Goal: Information Seeking & Learning: Learn about a topic

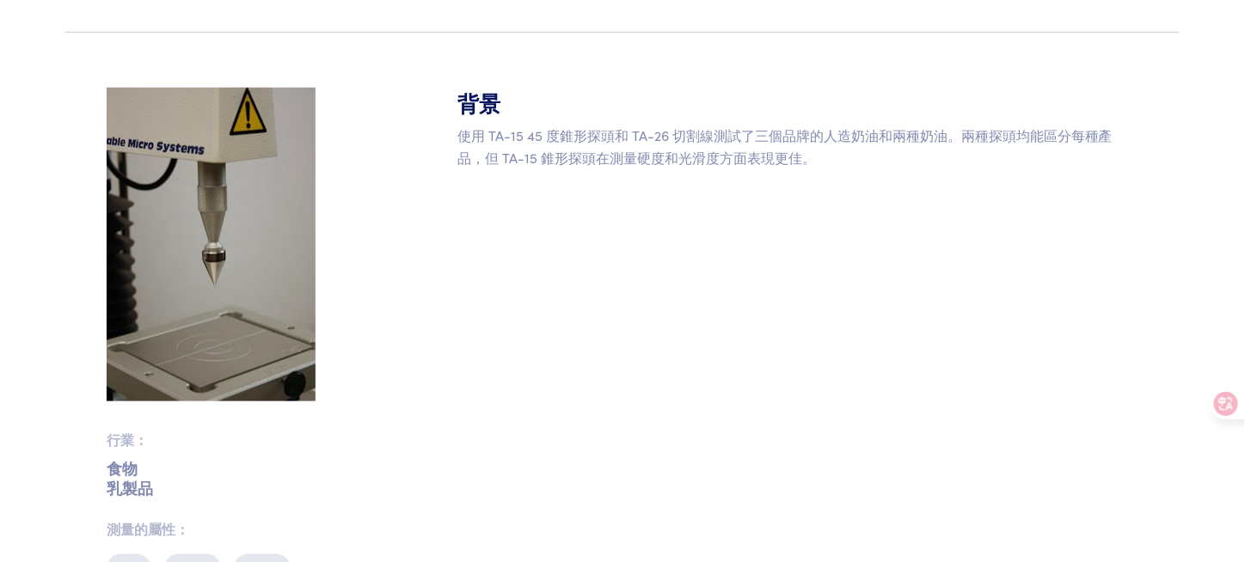
scroll to position [211, 0]
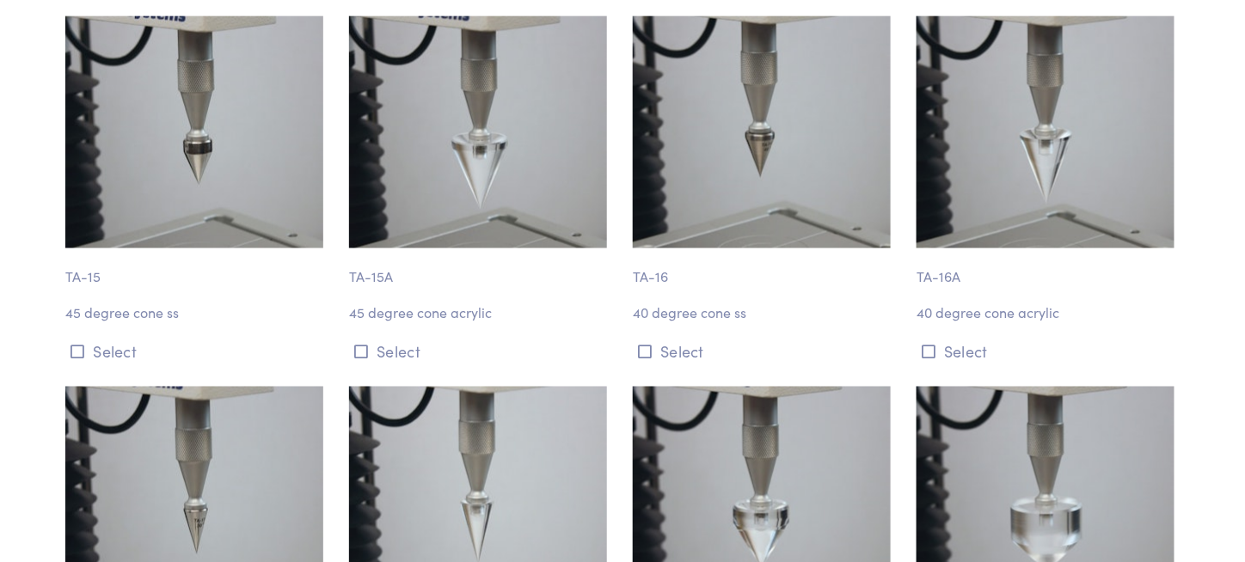
scroll to position [688, 0]
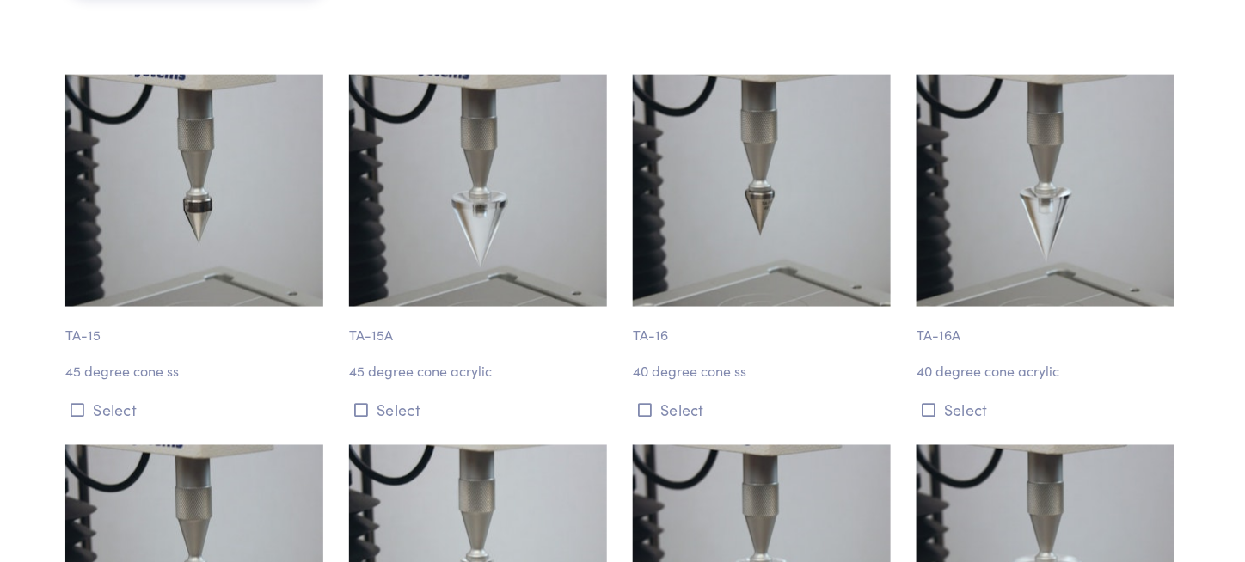
click at [262, 249] on img at bounding box center [194, 191] width 258 height 232
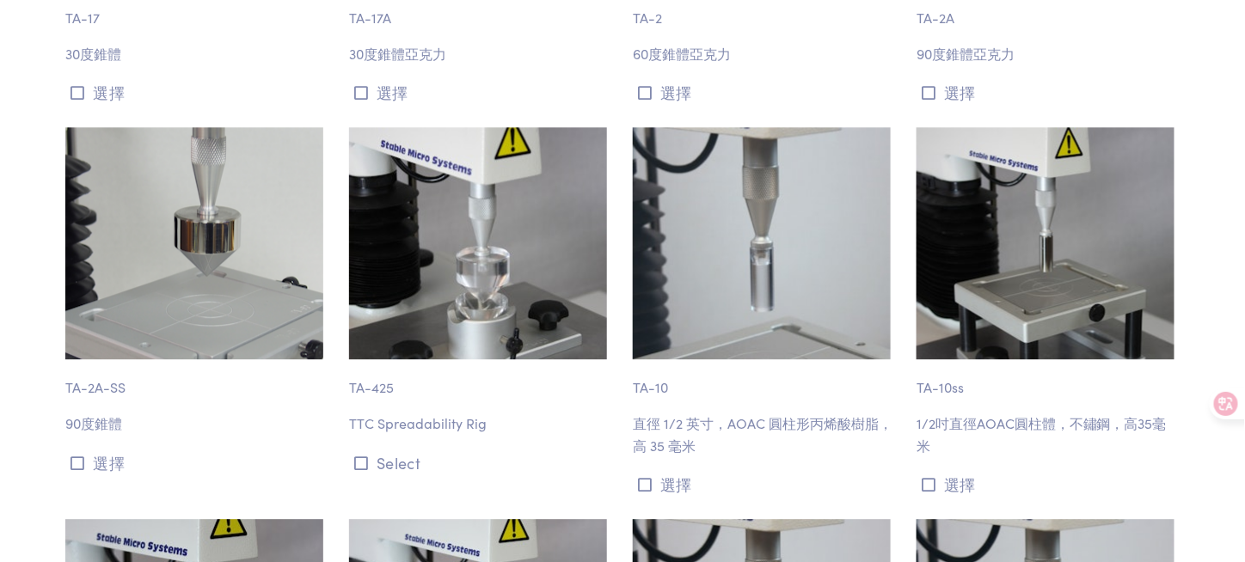
scroll to position [919, 0]
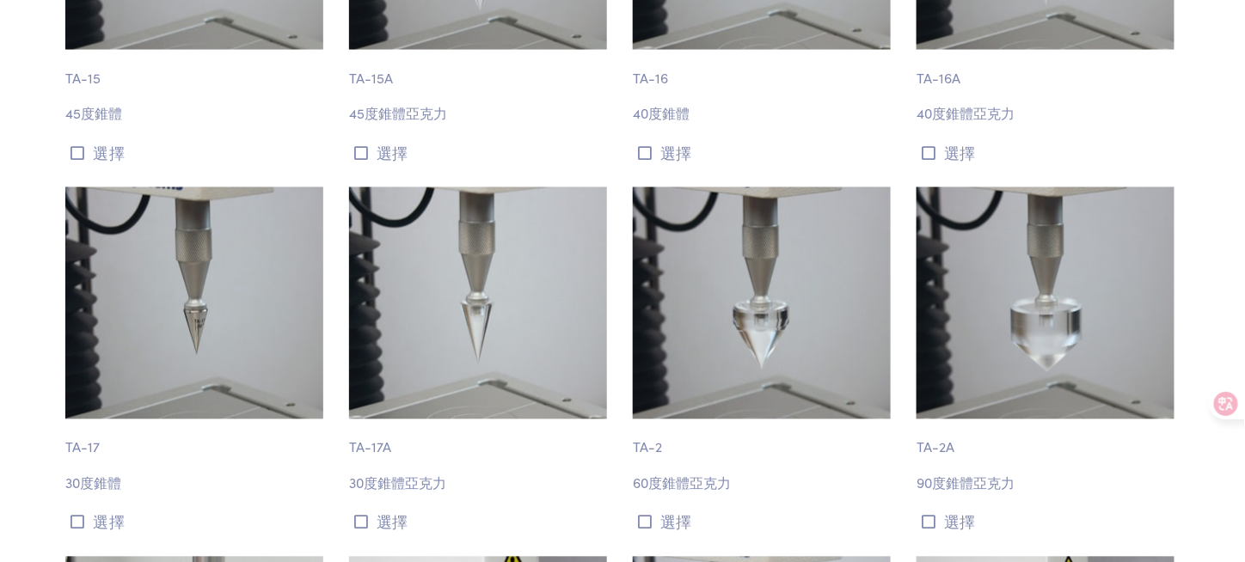
click at [1068, 286] on img at bounding box center [1045, 303] width 258 height 232
click at [1013, 367] on img at bounding box center [1045, 303] width 258 height 232
click at [933, 447] on font "TA-2A" at bounding box center [935, 446] width 38 height 19
click at [1037, 360] on img at bounding box center [1045, 303] width 258 height 232
drag, startPoint x: 1037, startPoint y: 360, endPoint x: 1033, endPoint y: 344, distance: 16.7
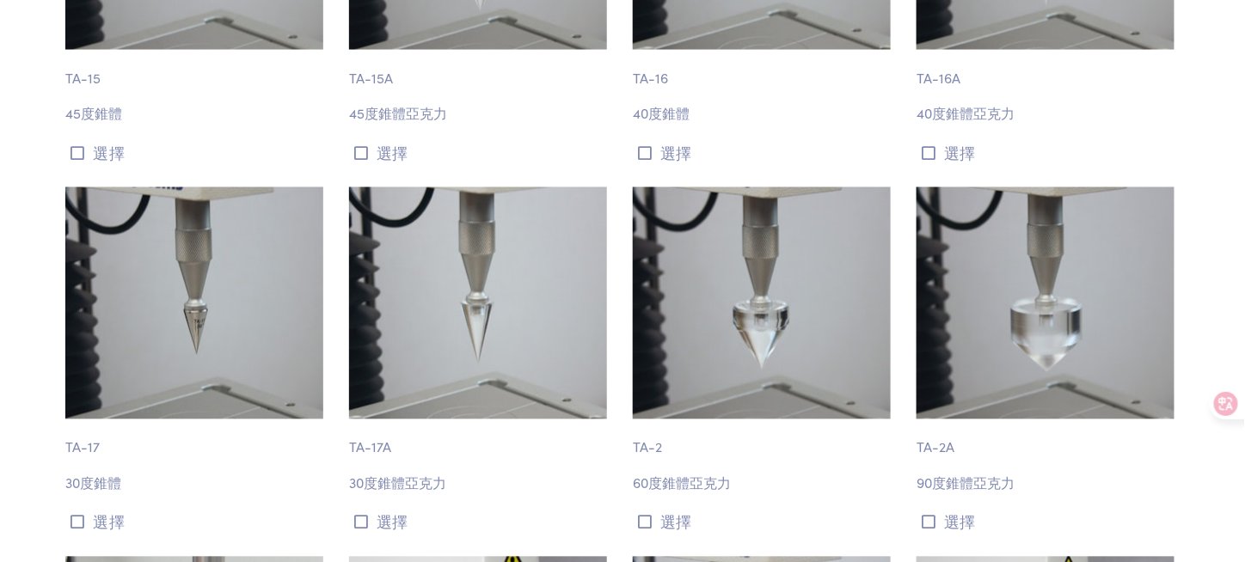
click at [1037, 360] on img at bounding box center [1045, 303] width 258 height 232
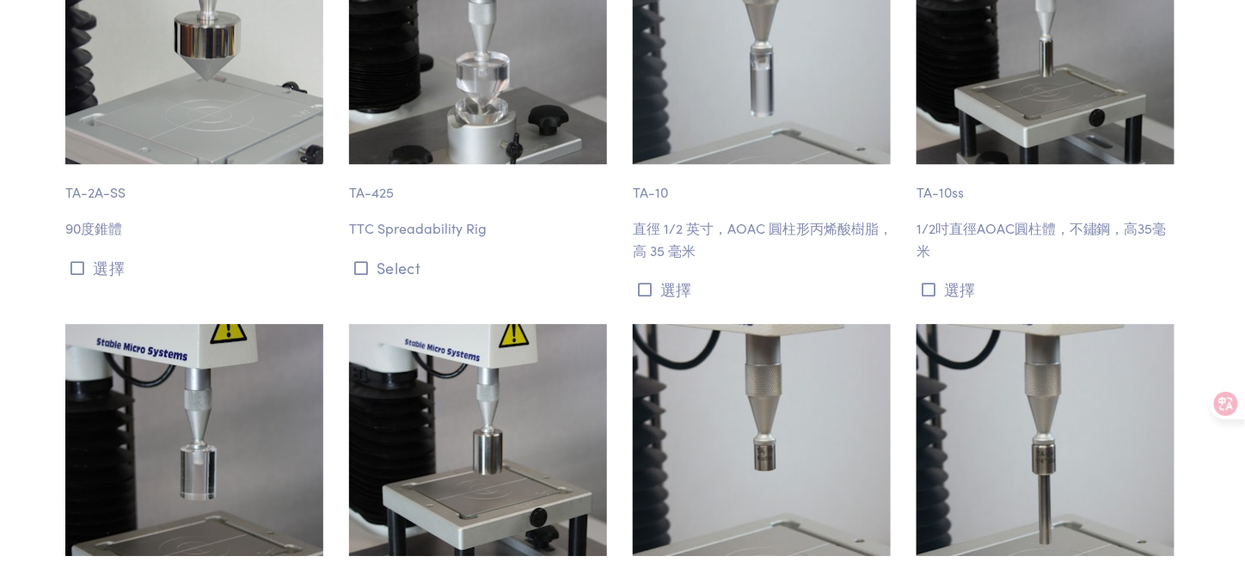
scroll to position [1521, 0]
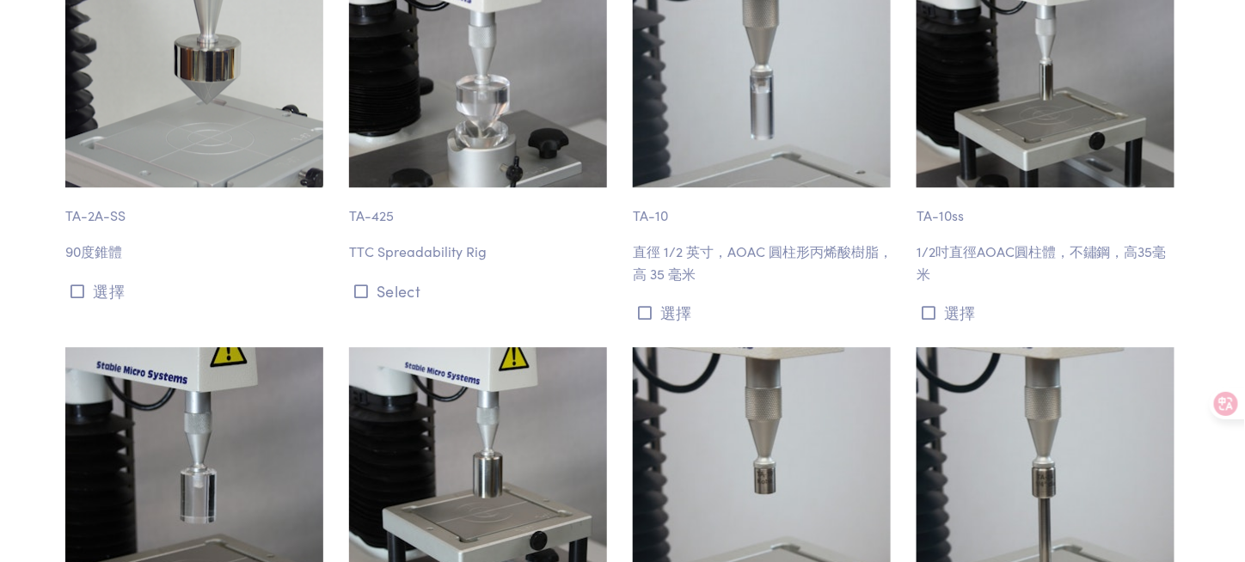
click at [916, 207] on p "TA-10ss" at bounding box center [1047, 207] width 263 height 40
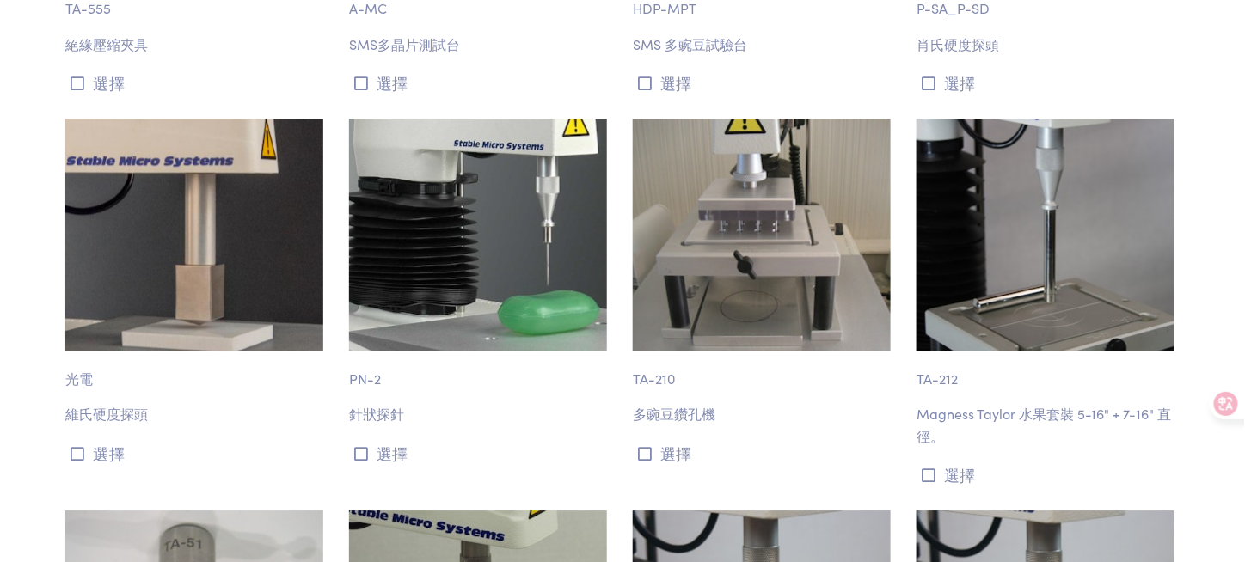
scroll to position [4013, 0]
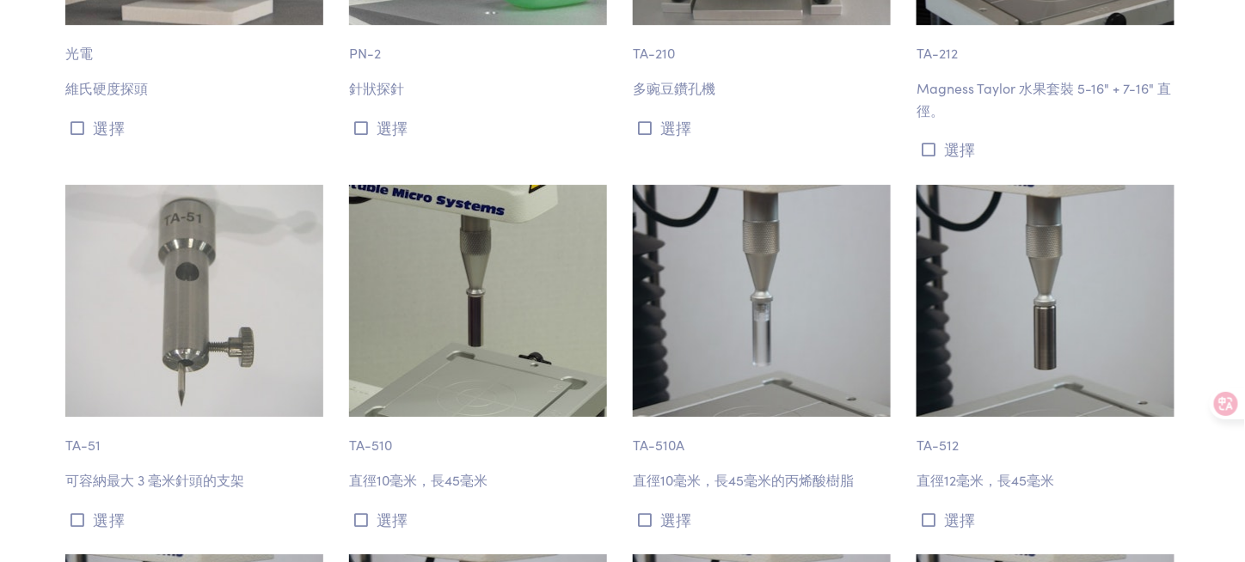
click at [633, 213] on img at bounding box center [762, 301] width 258 height 232
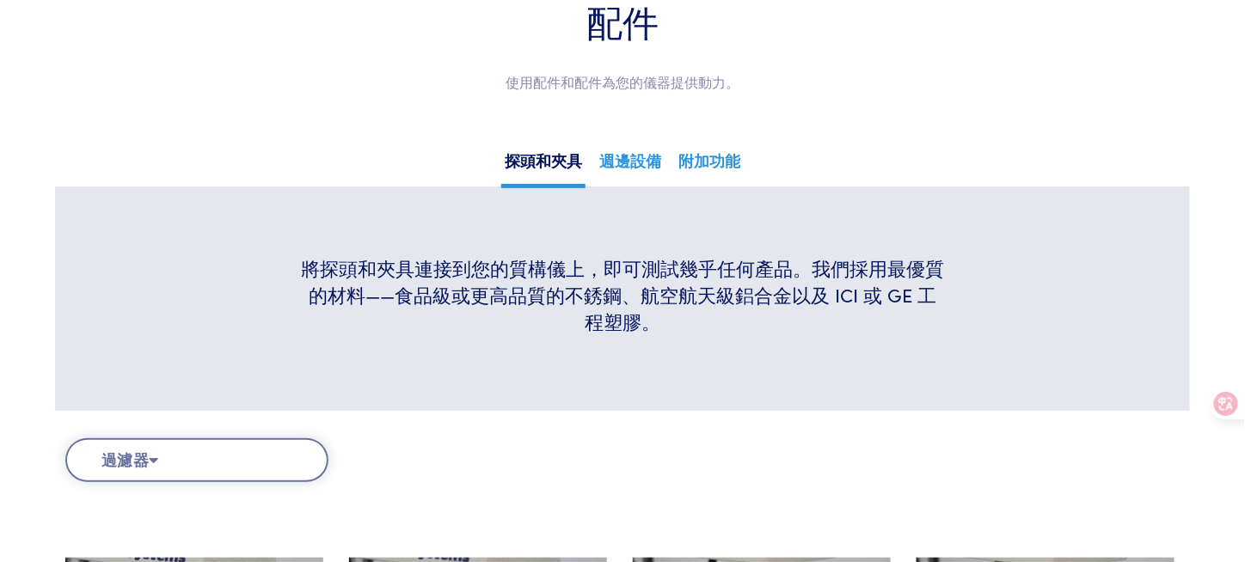
scroll to position [258, 0]
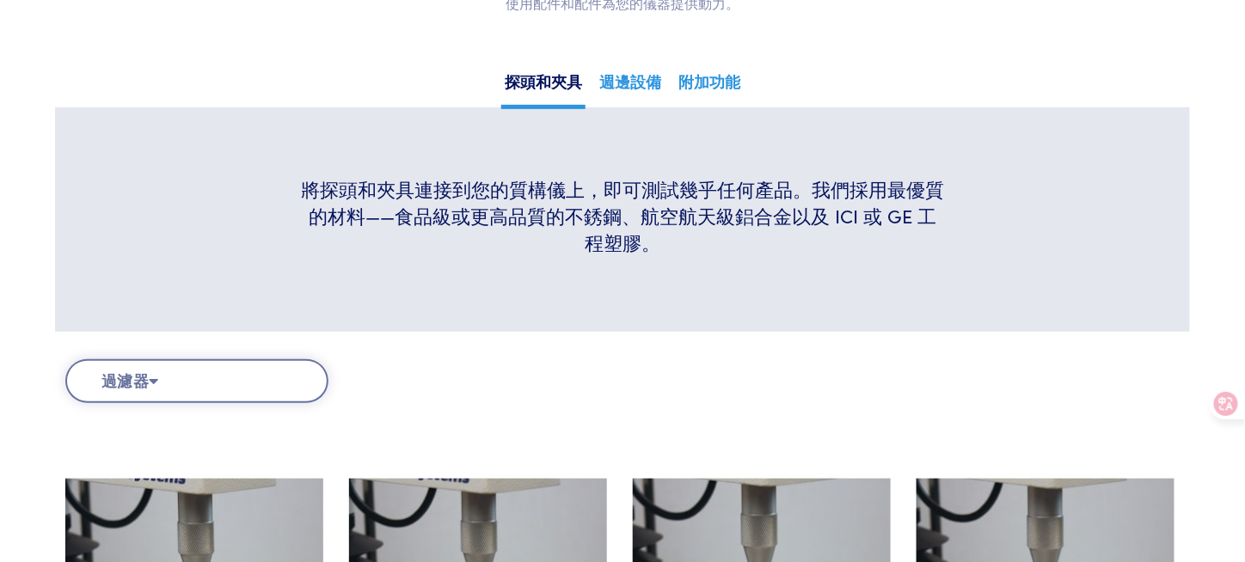
click at [611, 78] on font "週邊設備" at bounding box center [630, 80] width 62 height 21
click at [646, 84] on font "週邊設備" at bounding box center [630, 80] width 62 height 21
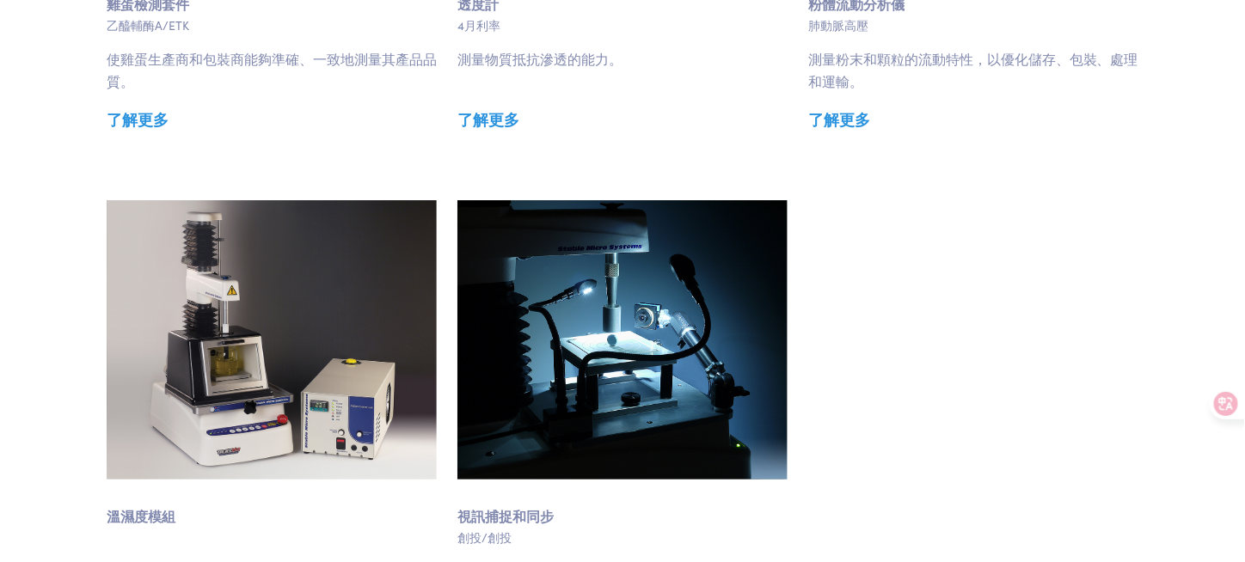
scroll to position [2063, 0]
